Goal: Task Accomplishment & Management: Use online tool/utility

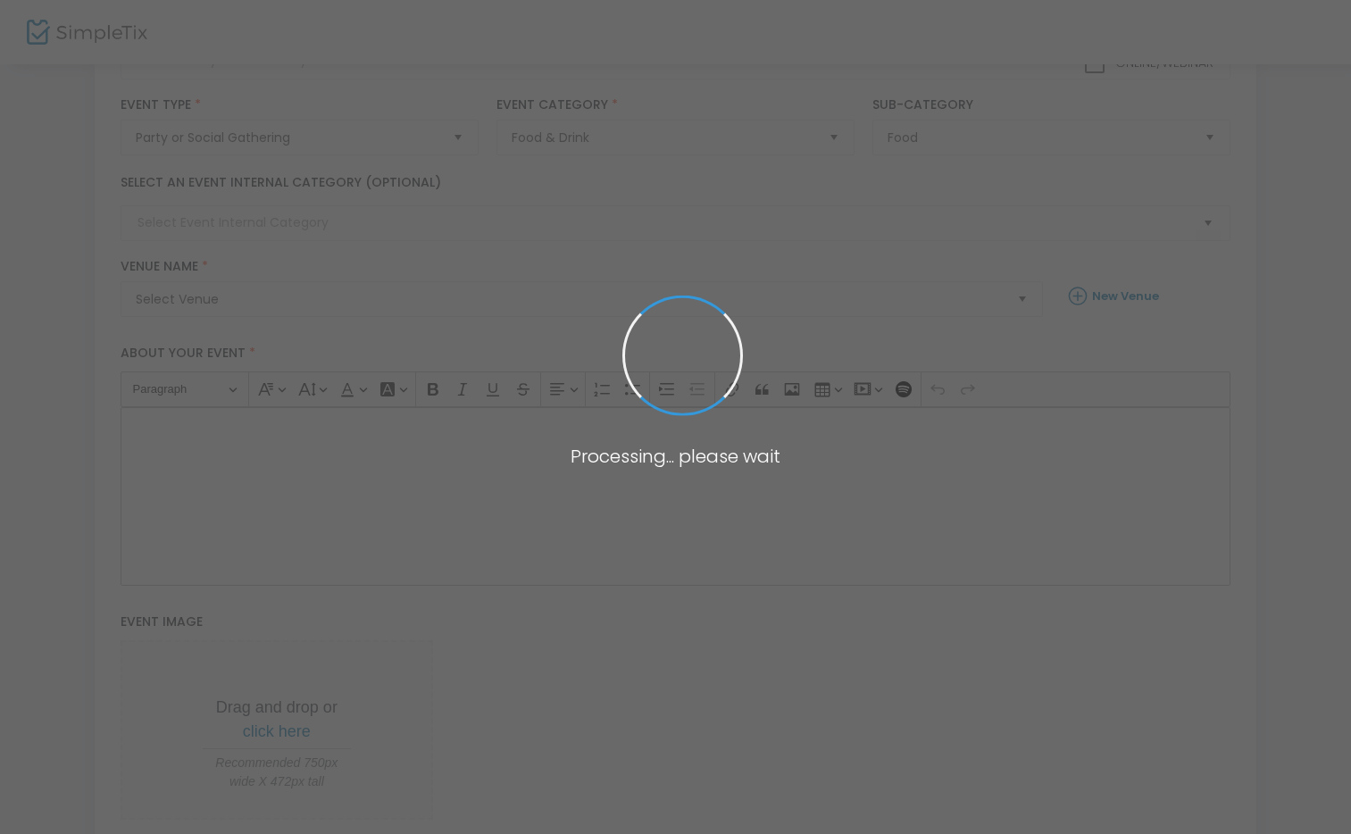
scroll to position [152, 0]
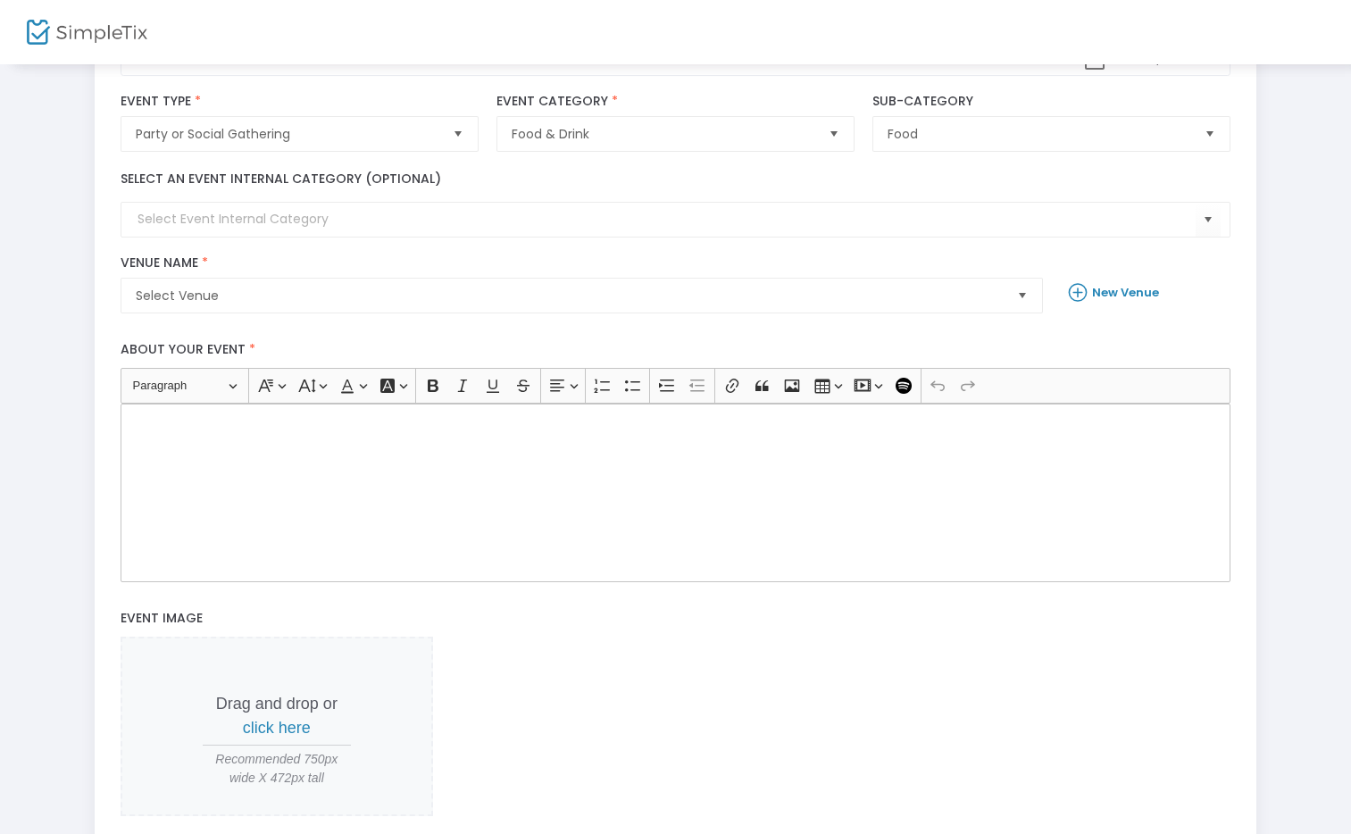
click at [74, 31] on img at bounding box center [87, 33] width 121 height 26
